Goal: Navigation & Orientation: Find specific page/section

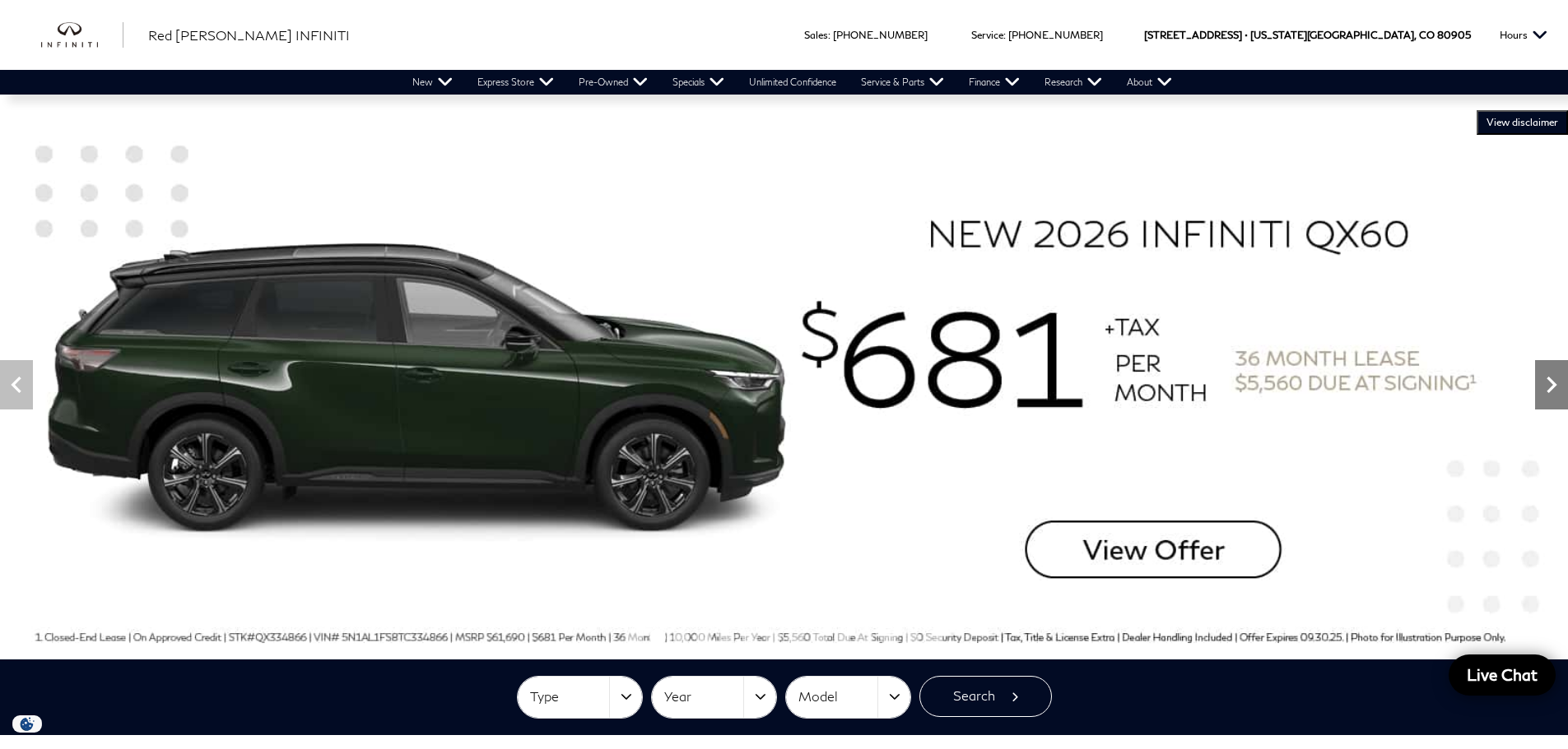
click at [1558, 396] on icon "Next" at bounding box center [1551, 384] width 33 height 33
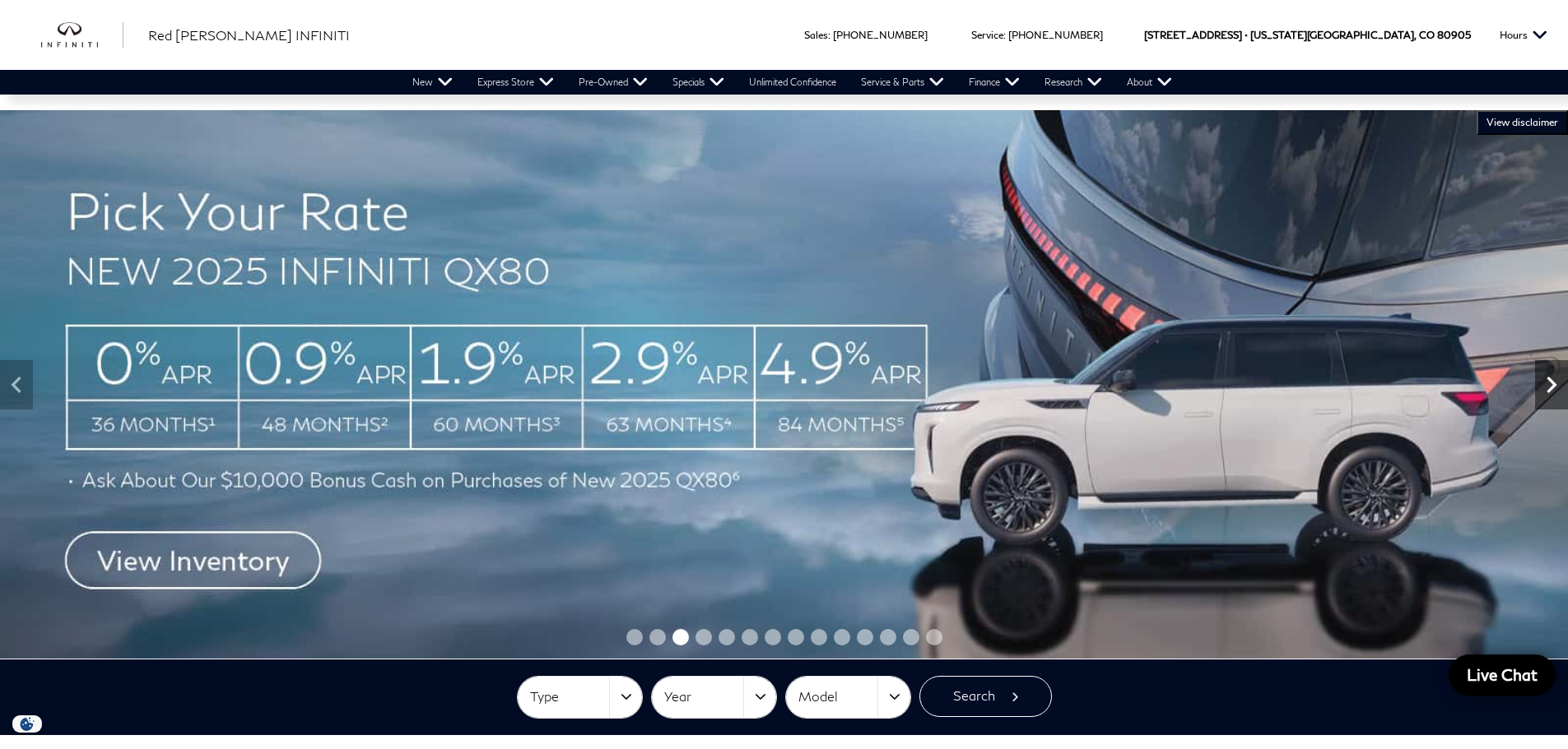
click at [1558, 396] on icon "Next" at bounding box center [1551, 384] width 33 height 33
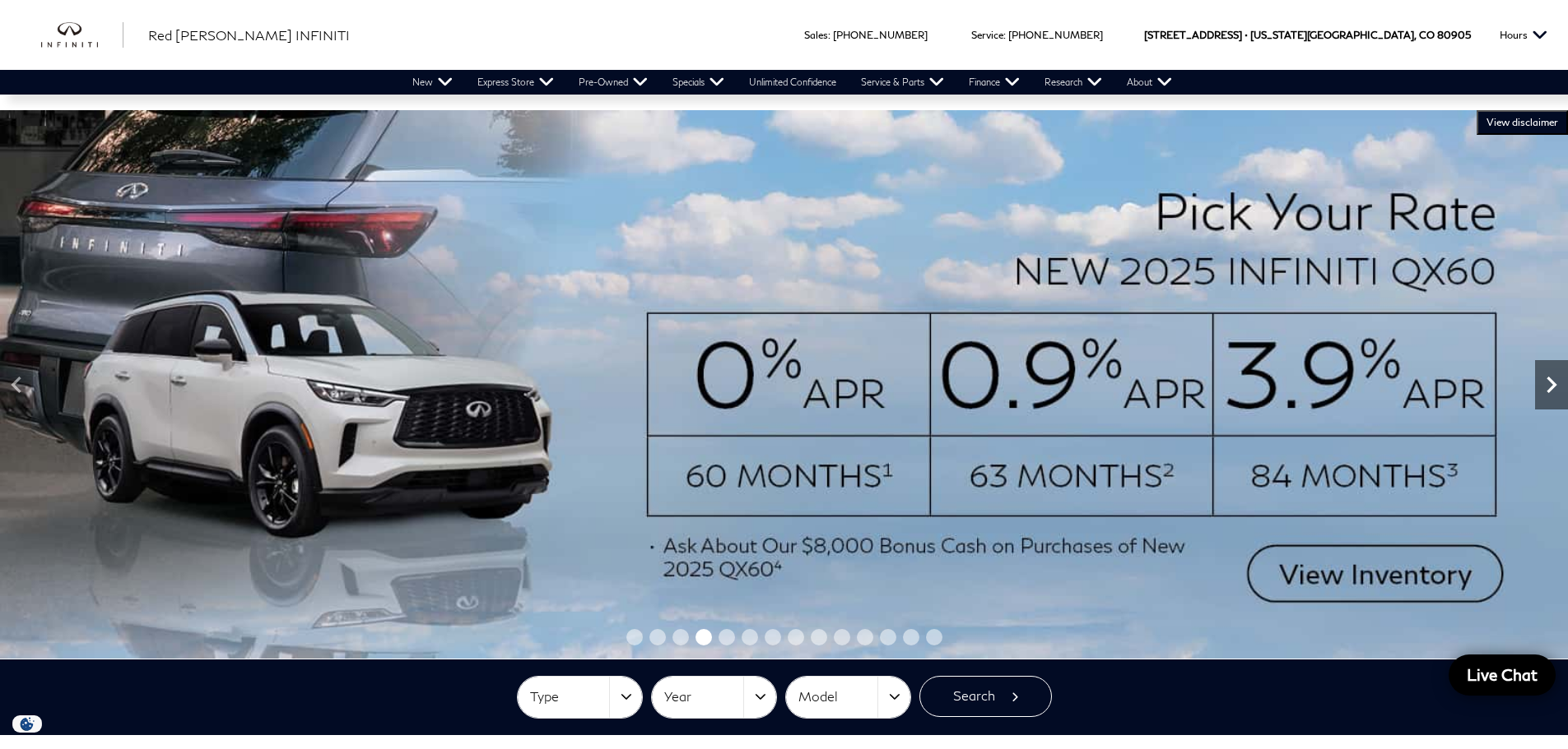
click at [1558, 396] on icon "Next" at bounding box center [1551, 384] width 33 height 33
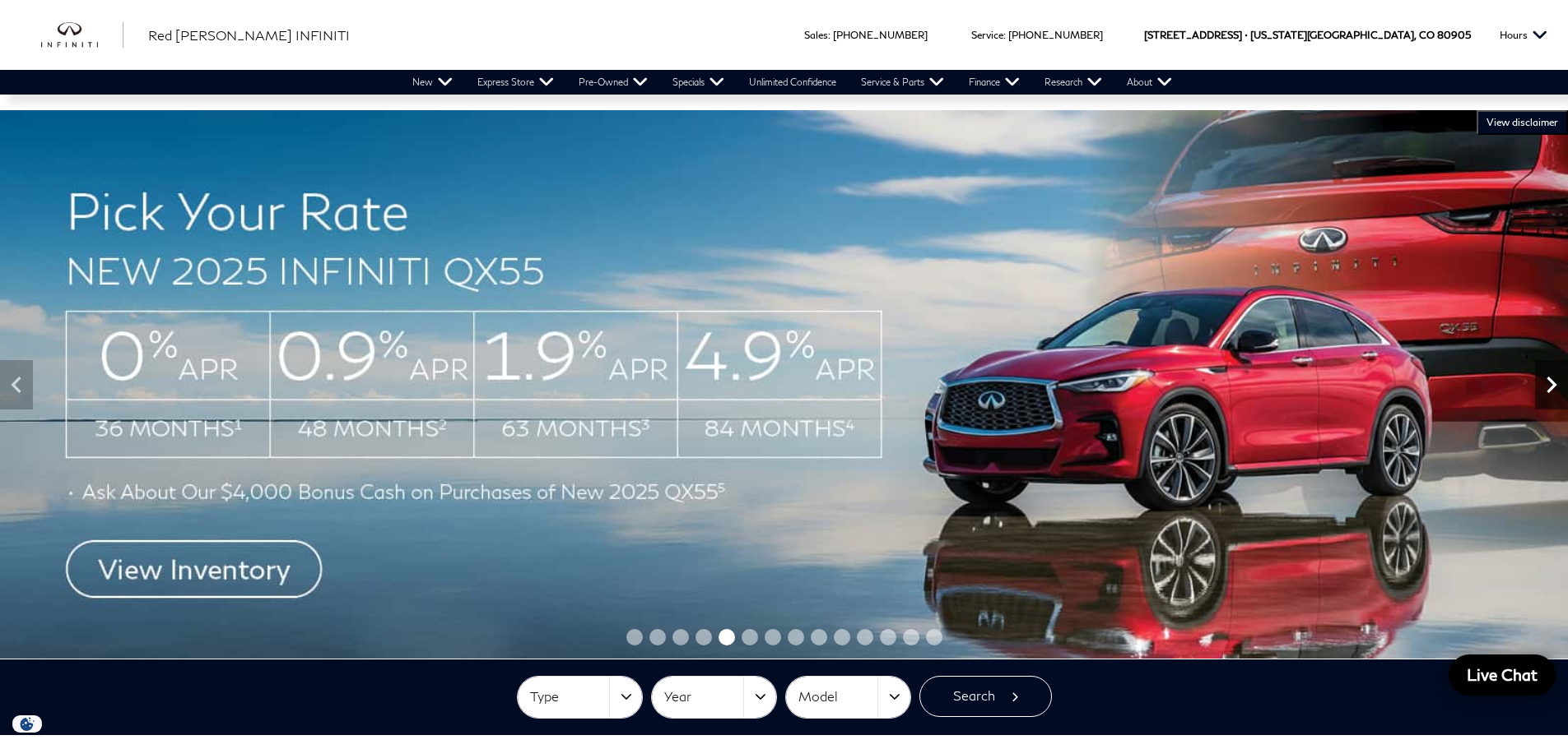
click at [1561, 396] on icon "Next" at bounding box center [1551, 384] width 33 height 33
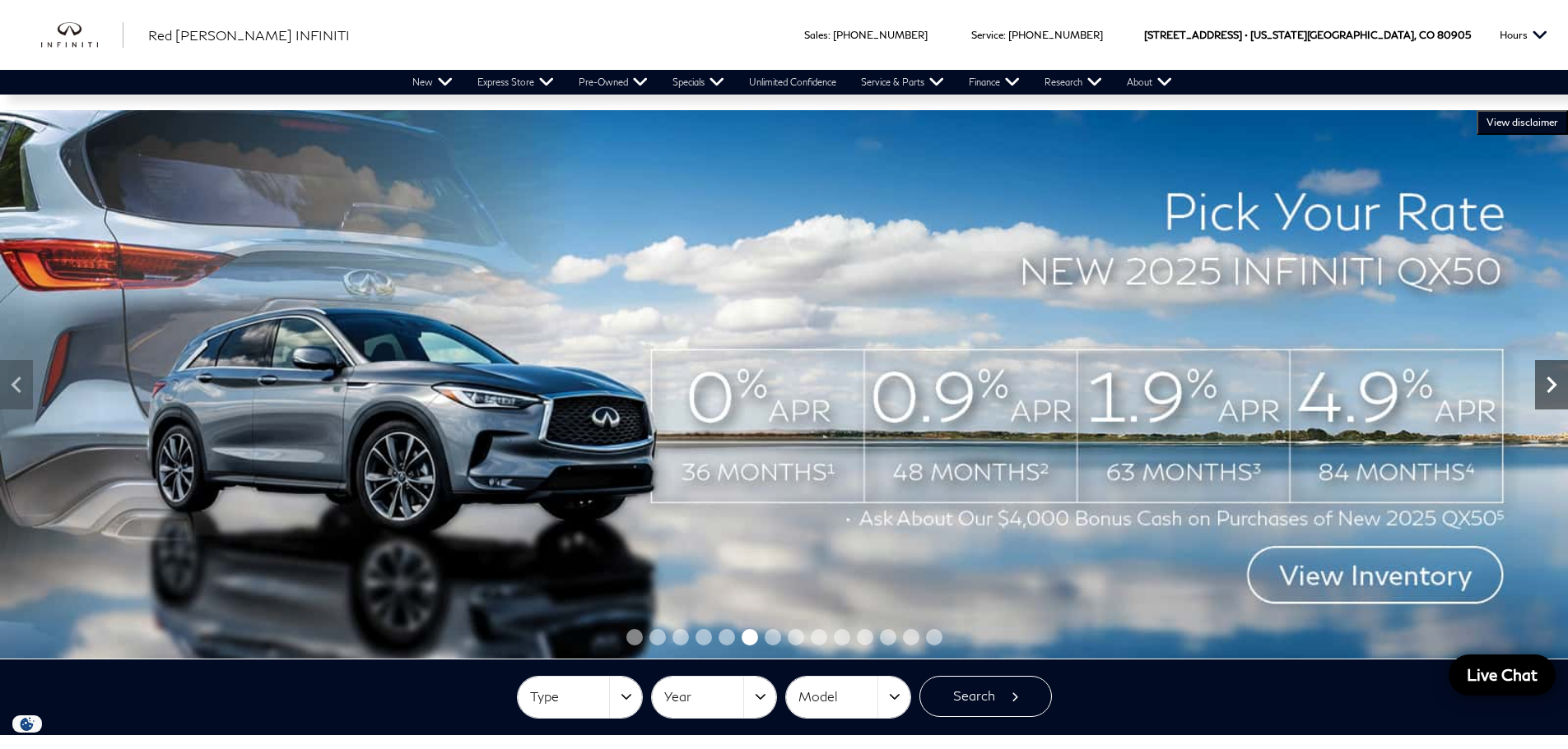
click at [1564, 396] on icon "Next" at bounding box center [1551, 384] width 33 height 33
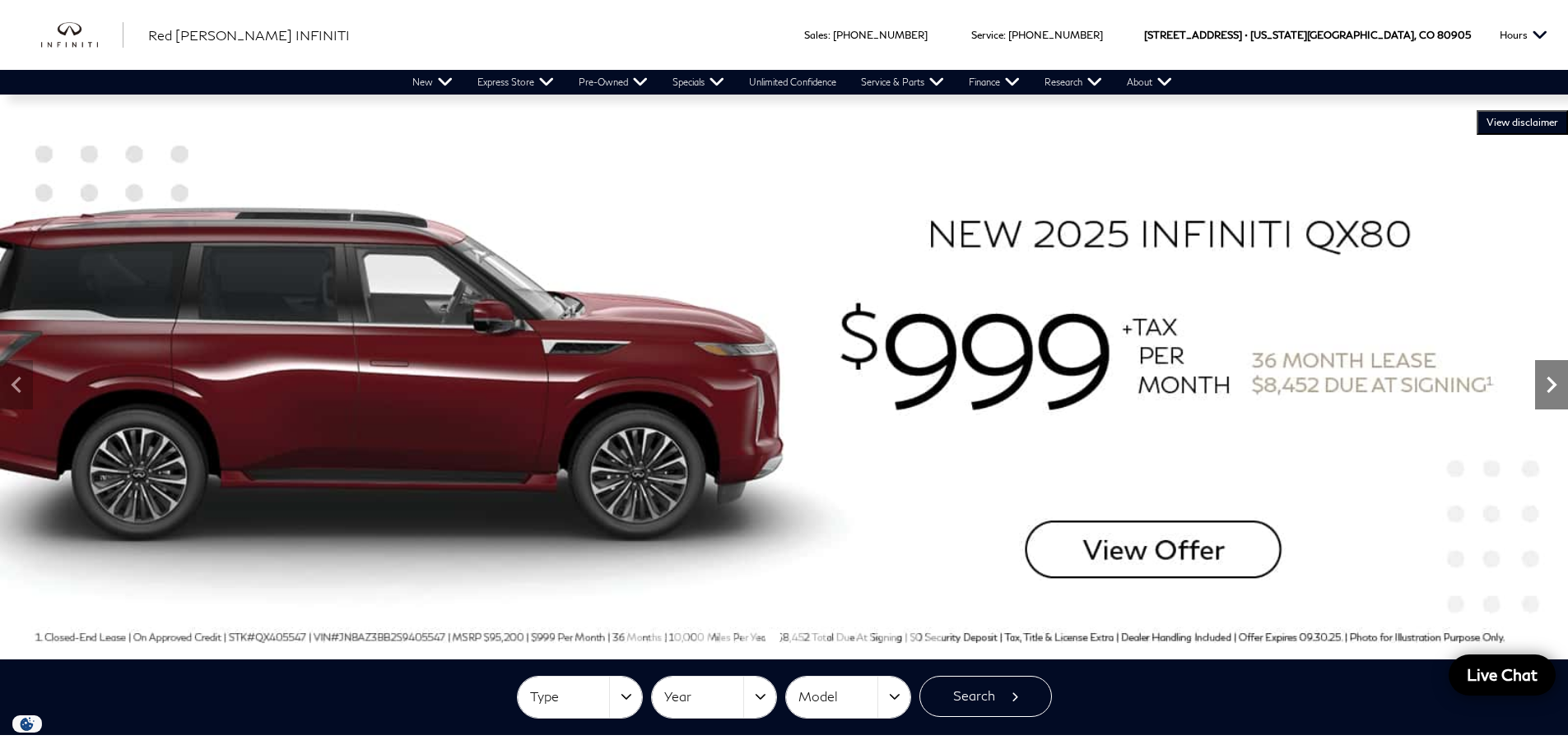
click at [1564, 396] on icon "Next" at bounding box center [1551, 384] width 33 height 33
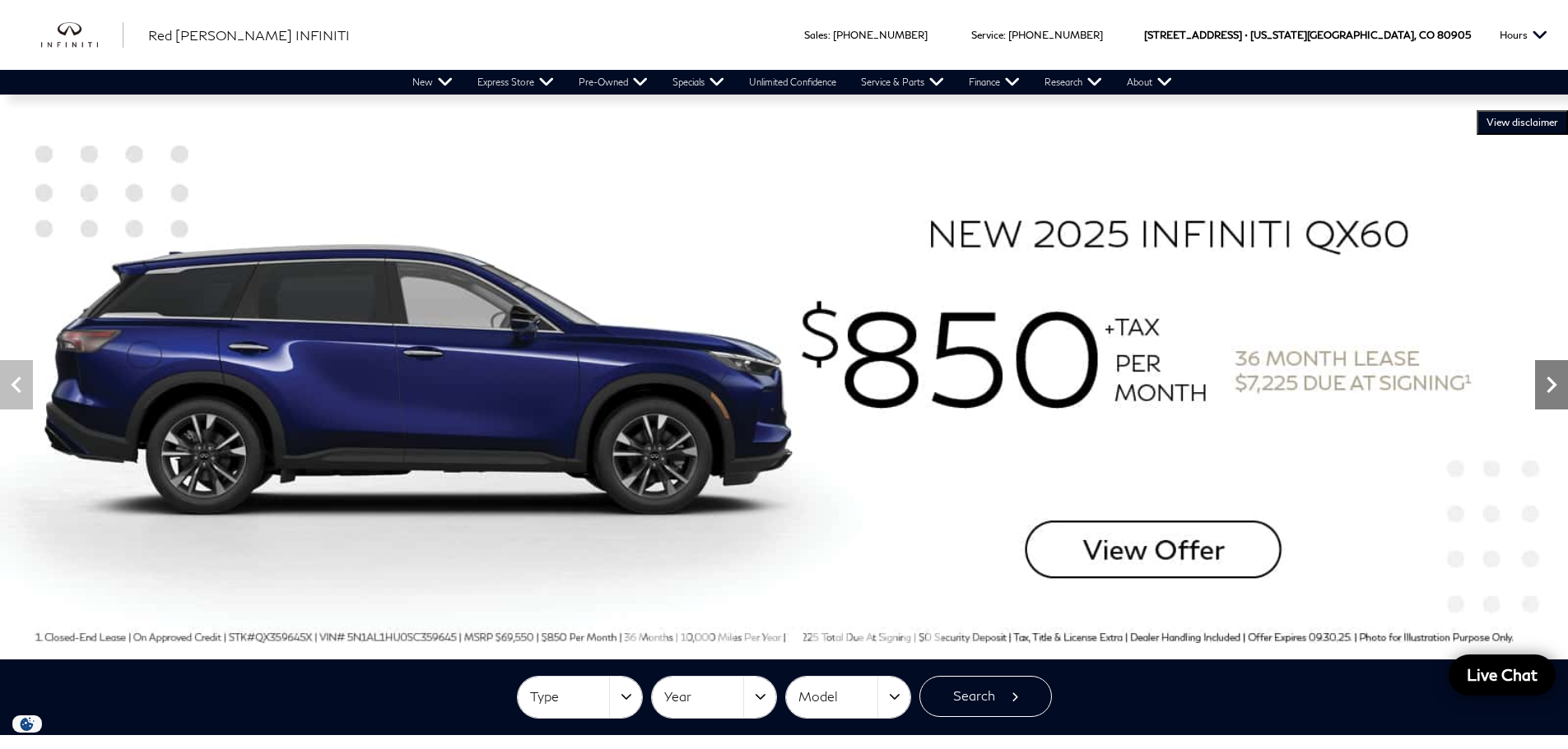
click at [1565, 396] on icon "Next" at bounding box center [1551, 384] width 33 height 33
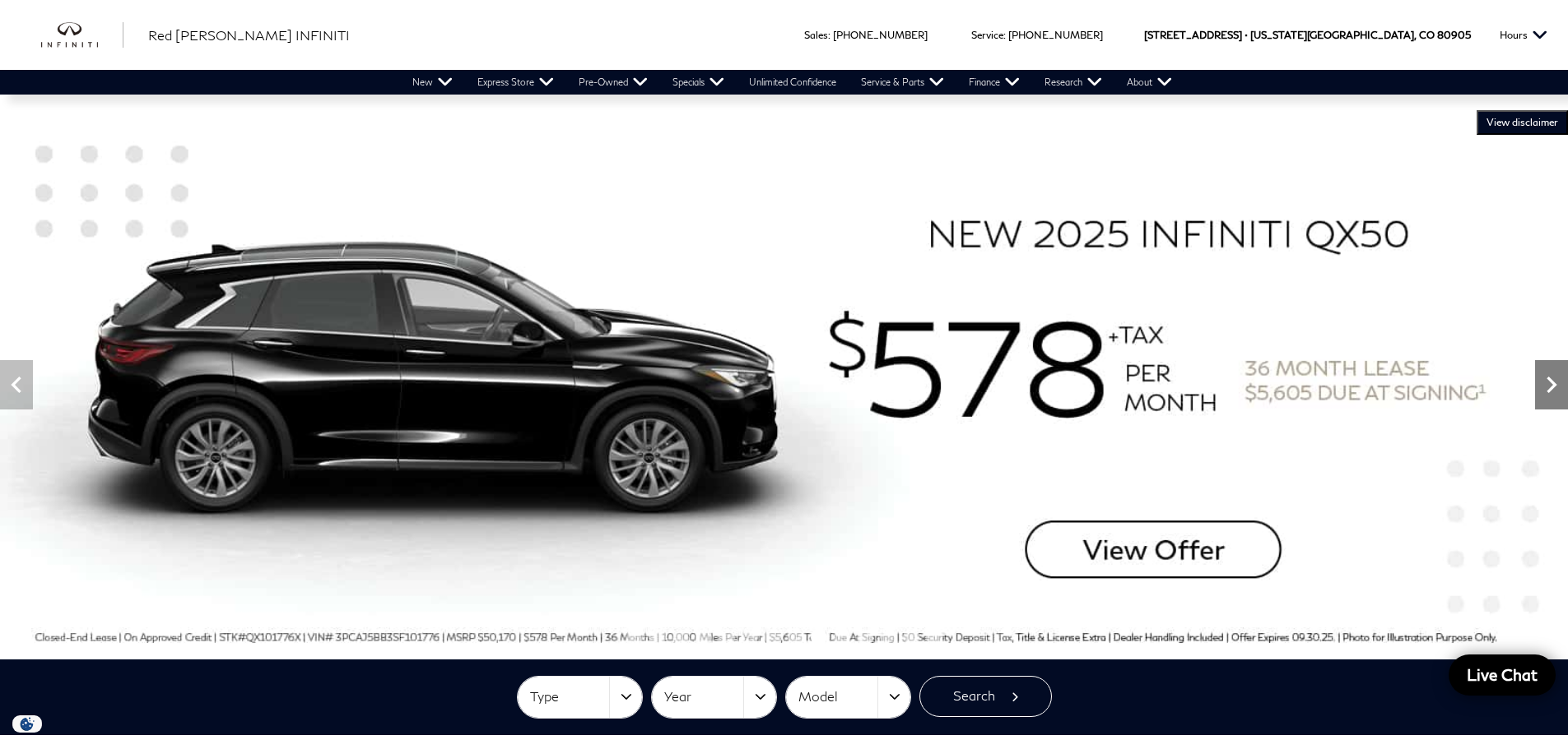
click at [1565, 396] on icon "Next" at bounding box center [1551, 384] width 33 height 33
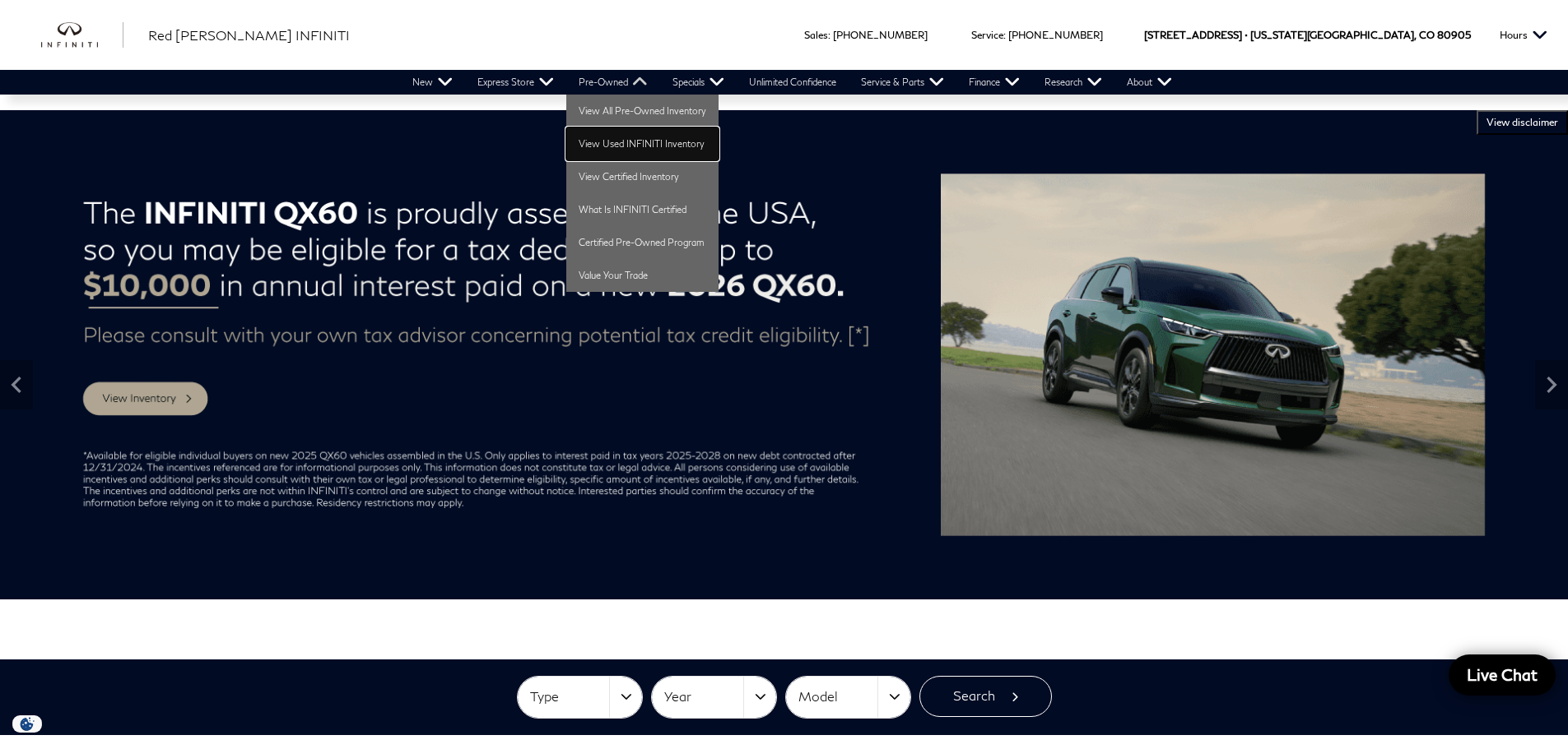
click at [616, 142] on link "View Used INFINITI Inventory" at bounding box center [642, 144] width 153 height 33
